Goal: Information Seeking & Learning: Learn about a topic

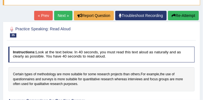
scroll to position [52, 0]
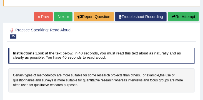
click at [187, 16] on button "Re-Attempt" at bounding box center [183, 16] width 31 height 9
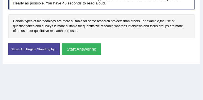
scroll to position [124, 0]
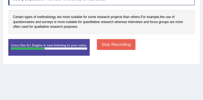
click at [118, 46] on button "Stop Recording" at bounding box center [116, 44] width 39 height 11
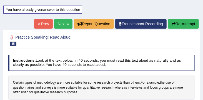
scroll to position [57, 0]
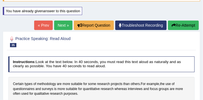
click at [58, 26] on link "Next »" at bounding box center [63, 25] width 18 height 9
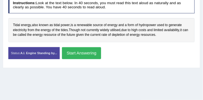
scroll to position [102, 0]
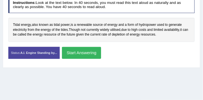
click at [88, 53] on button "Start Answering" at bounding box center [81, 53] width 39 height 12
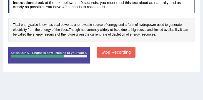
click at [121, 55] on button "Stop Recording" at bounding box center [116, 52] width 39 height 11
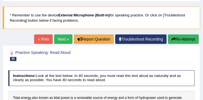
scroll to position [17, 0]
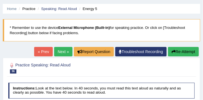
click at [58, 50] on link "Next »" at bounding box center [63, 51] width 18 height 9
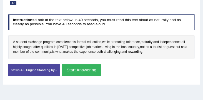
scroll to position [88, 0]
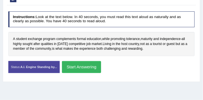
click at [92, 68] on button "Start Answering" at bounding box center [81, 67] width 39 height 12
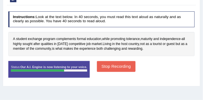
click at [120, 69] on button "Stop Recording" at bounding box center [116, 66] width 39 height 11
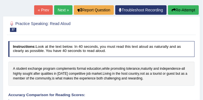
scroll to position [57, 0]
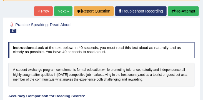
click at [186, 10] on button "Re-Attempt" at bounding box center [183, 10] width 31 height 9
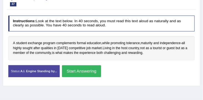
click at [90, 72] on button "Start Answering" at bounding box center [81, 71] width 39 height 12
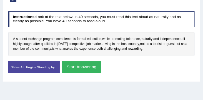
scroll to position [97, 0]
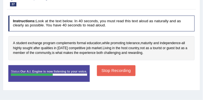
click at [122, 73] on button "Stop Recording" at bounding box center [116, 70] width 39 height 11
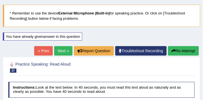
scroll to position [24, 0]
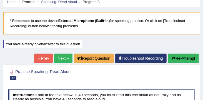
click at [184, 56] on button "Re-Attempt" at bounding box center [183, 58] width 31 height 9
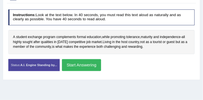
click at [90, 65] on button "Start Answering" at bounding box center [81, 65] width 39 height 12
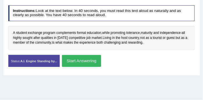
scroll to position [104, 0]
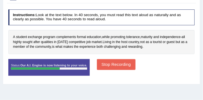
click at [123, 64] on button "Stop Recording" at bounding box center [116, 64] width 39 height 11
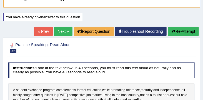
scroll to position [50, 0]
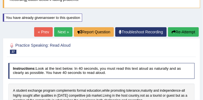
click at [63, 34] on link "Next »" at bounding box center [63, 31] width 18 height 9
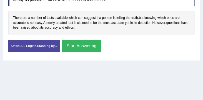
scroll to position [109, 0]
click at [86, 45] on button "Start Answering" at bounding box center [81, 46] width 39 height 12
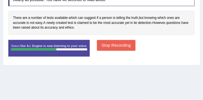
click at [117, 45] on button "Stop Recording" at bounding box center [116, 45] width 39 height 11
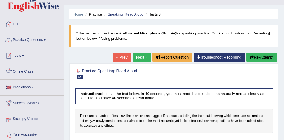
scroll to position [9, 0]
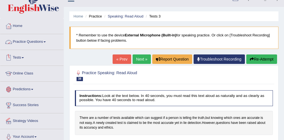
click at [37, 42] on link "Practice Questions" at bounding box center [31, 41] width 63 height 14
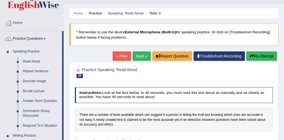
scroll to position [12, 0]
click at [39, 70] on link "Repeat Sentence" at bounding box center [41, 71] width 42 height 10
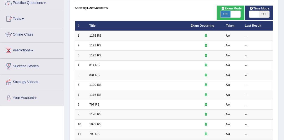
scroll to position [41, 0]
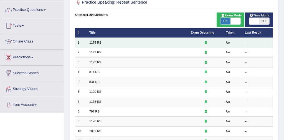
click at [98, 43] on link "1175 RS" at bounding box center [95, 42] width 12 height 3
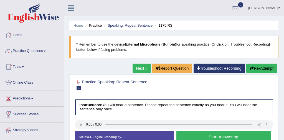
click at [231, 135] on button "Start Answering" at bounding box center [224, 137] width 94 height 12
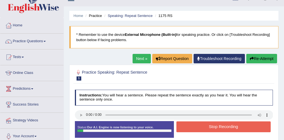
scroll to position [10, 0]
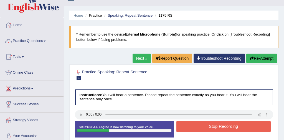
click at [224, 128] on button "Stop Recording" at bounding box center [224, 126] width 94 height 11
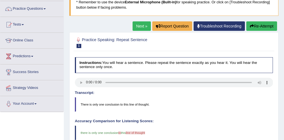
scroll to position [18, 0]
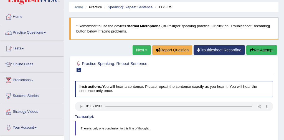
click at [141, 48] on link "Next »" at bounding box center [142, 49] width 18 height 9
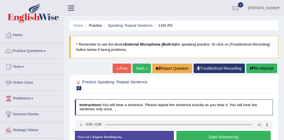
scroll to position [24, 0]
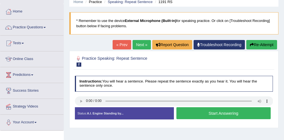
click at [230, 112] on button "Start Answering" at bounding box center [224, 113] width 94 height 12
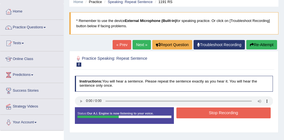
click at [235, 113] on button "Stop Recording" at bounding box center [224, 112] width 94 height 11
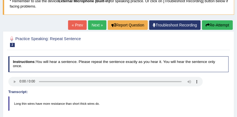
scroll to position [36, 0]
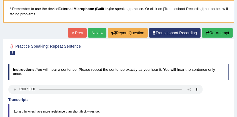
click at [218, 34] on button "Re-Attempt" at bounding box center [217, 32] width 31 height 9
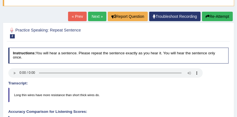
scroll to position [55, 0]
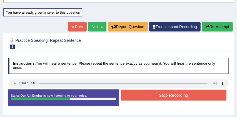
click at [179, 94] on button "Stop Recording" at bounding box center [173, 94] width 105 height 11
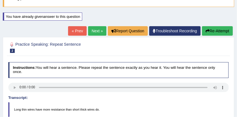
scroll to position [43, 0]
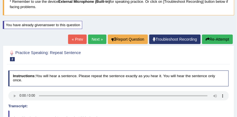
click at [97, 37] on link "Next »" at bounding box center [97, 38] width 18 height 9
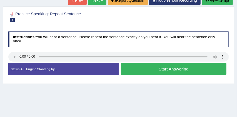
scroll to position [69, 0]
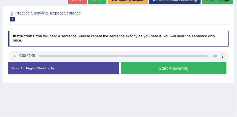
click at [175, 69] on button "Start Answering" at bounding box center [173, 68] width 105 height 12
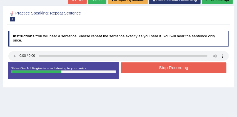
click at [172, 67] on button "Stop Recording" at bounding box center [173, 67] width 105 height 11
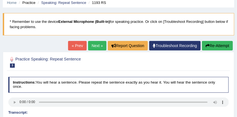
scroll to position [18, 0]
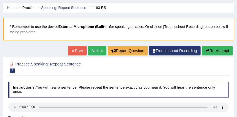
click at [213, 49] on button "Re-Attempt" at bounding box center [217, 50] width 31 height 9
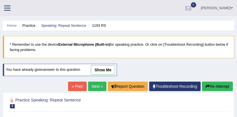
scroll to position [62, 0]
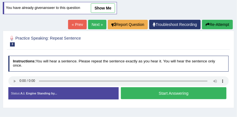
click at [157, 92] on button "Start Answering" at bounding box center [173, 93] width 105 height 12
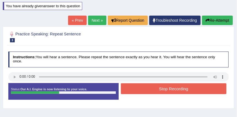
click at [170, 88] on button "Stop Recording" at bounding box center [173, 88] width 105 height 11
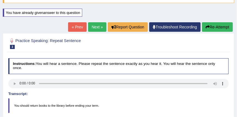
scroll to position [53, 0]
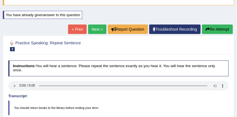
click at [214, 30] on button "Re-Attempt" at bounding box center [217, 28] width 31 height 9
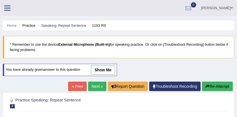
scroll to position [53, 0]
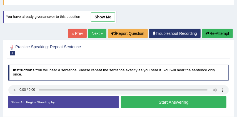
click at [145, 104] on button "Start Answering" at bounding box center [173, 102] width 105 height 12
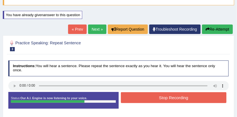
click at [151, 97] on button "Stop Recording" at bounding box center [173, 97] width 105 height 11
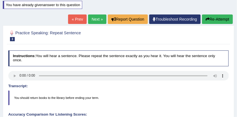
scroll to position [61, 0]
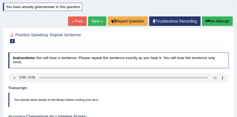
click at [94, 19] on link "Next »" at bounding box center [97, 20] width 18 height 9
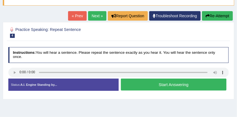
scroll to position [55, 0]
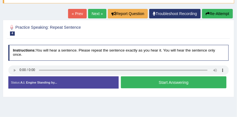
click at [147, 82] on button "Start Answering" at bounding box center [173, 82] width 105 height 12
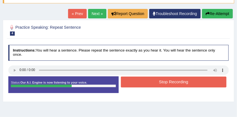
click at [168, 83] on button "Stop Recording" at bounding box center [173, 81] width 105 height 11
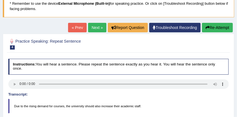
scroll to position [36, 0]
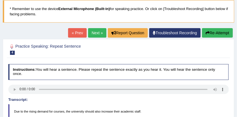
click at [223, 31] on button "Re-Attempt" at bounding box center [217, 32] width 31 height 9
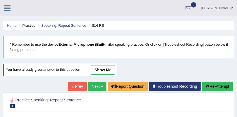
scroll to position [72, 0]
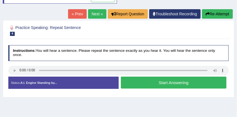
click at [181, 85] on button "Start Answering" at bounding box center [173, 82] width 105 height 12
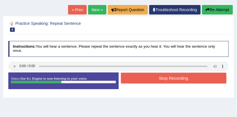
click at [194, 77] on button "Stop Recording" at bounding box center [173, 77] width 105 height 11
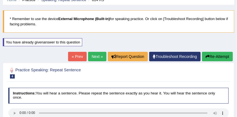
scroll to position [18, 0]
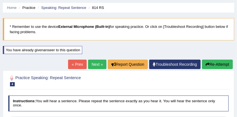
click at [92, 63] on link "Next »" at bounding box center [97, 63] width 18 height 9
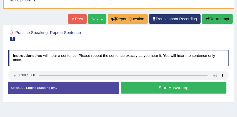
scroll to position [49, 0]
click at [166, 85] on button "Start Answering" at bounding box center [173, 87] width 105 height 12
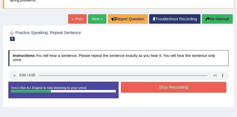
click at [179, 86] on button "Stop Recording" at bounding box center [173, 87] width 105 height 11
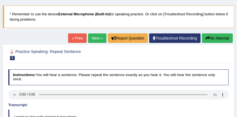
scroll to position [22, 0]
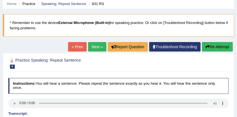
click at [94, 46] on link "Next »" at bounding box center [97, 46] width 18 height 9
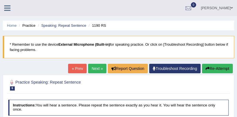
scroll to position [40, 0]
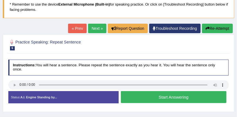
click at [92, 28] on link "Next »" at bounding box center [97, 28] width 18 height 9
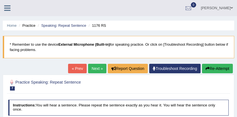
scroll to position [33, 0]
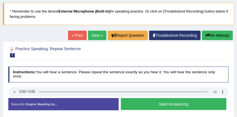
click at [162, 104] on button "Start Answering" at bounding box center [173, 104] width 105 height 12
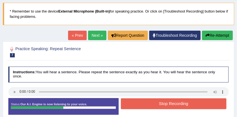
click at [171, 103] on button "Stop Recording" at bounding box center [173, 103] width 105 height 11
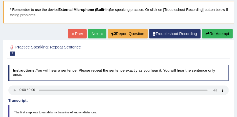
scroll to position [34, 0]
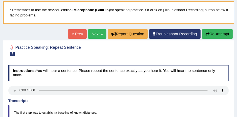
click at [215, 35] on button "Re-Attempt" at bounding box center [217, 33] width 31 height 9
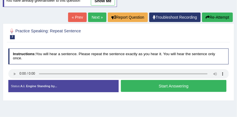
click at [164, 87] on button "Start Answering" at bounding box center [173, 86] width 105 height 12
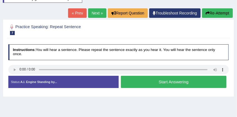
scroll to position [67, 0]
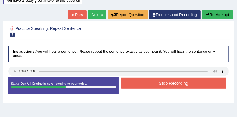
click at [176, 84] on button "Stop Recording" at bounding box center [173, 82] width 105 height 11
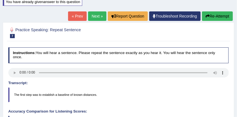
scroll to position [66, 0]
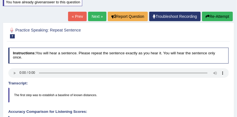
click at [222, 17] on button "Re-Attempt" at bounding box center [217, 16] width 31 height 9
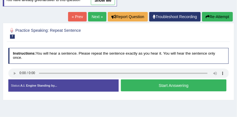
click at [167, 84] on button "Start Answering" at bounding box center [173, 85] width 105 height 12
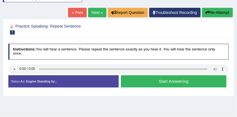
scroll to position [68, 0]
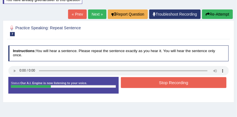
click at [183, 83] on button "Stop Recording" at bounding box center [173, 82] width 105 height 11
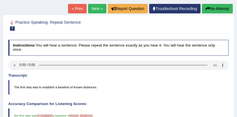
scroll to position [69, 0]
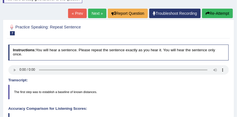
click at [92, 12] on link "Next »" at bounding box center [97, 13] width 18 height 9
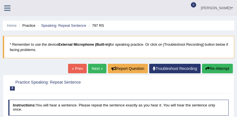
scroll to position [63, 0]
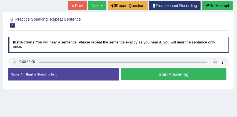
click at [168, 73] on button "Start Answering" at bounding box center [173, 74] width 105 height 12
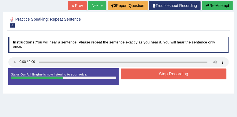
click at [178, 74] on button "Stop Recording" at bounding box center [173, 73] width 105 height 11
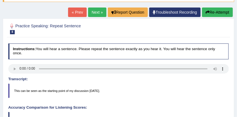
scroll to position [56, 0]
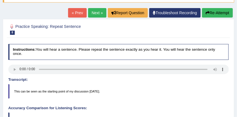
click at [222, 11] on button "Re-Attempt" at bounding box center [217, 12] width 31 height 9
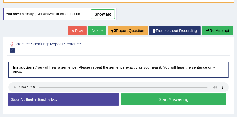
scroll to position [56, 0]
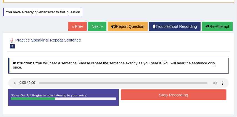
click at [185, 95] on button "Stop Recording" at bounding box center [173, 94] width 105 height 11
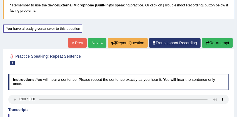
scroll to position [37, 0]
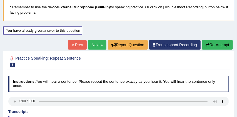
click at [95, 43] on link "Next »" at bounding box center [97, 44] width 18 height 9
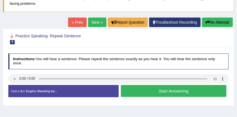
scroll to position [47, 0]
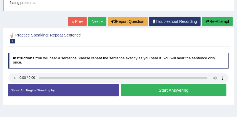
click at [177, 88] on button "Start Answering" at bounding box center [173, 90] width 105 height 12
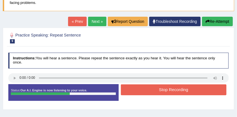
click at [177, 88] on button "Stop Recording" at bounding box center [173, 89] width 105 height 11
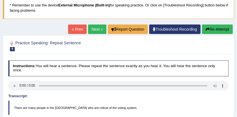
scroll to position [34, 0]
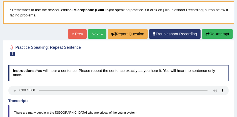
click at [91, 31] on link "Next »" at bounding box center [97, 33] width 18 height 9
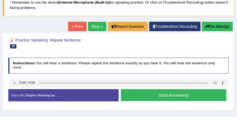
scroll to position [47, 0]
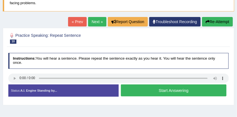
click at [161, 91] on button "Start Answering" at bounding box center [173, 90] width 105 height 12
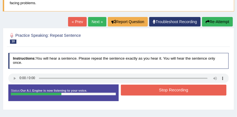
click at [168, 91] on button "Stop Recording" at bounding box center [173, 89] width 105 height 11
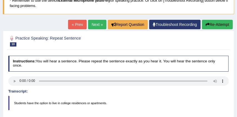
scroll to position [41, 0]
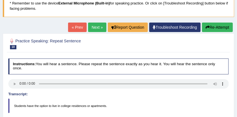
click at [220, 24] on button "Re-Attempt" at bounding box center [217, 26] width 31 height 9
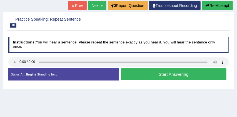
scroll to position [80, 0]
click at [176, 73] on button "Start Answering" at bounding box center [173, 74] width 105 height 12
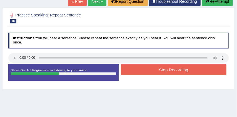
click at [177, 71] on button "Stop Recording" at bounding box center [173, 69] width 105 height 11
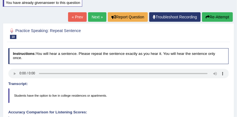
scroll to position [66, 0]
